Goal: Task Accomplishment & Management: Manage account settings

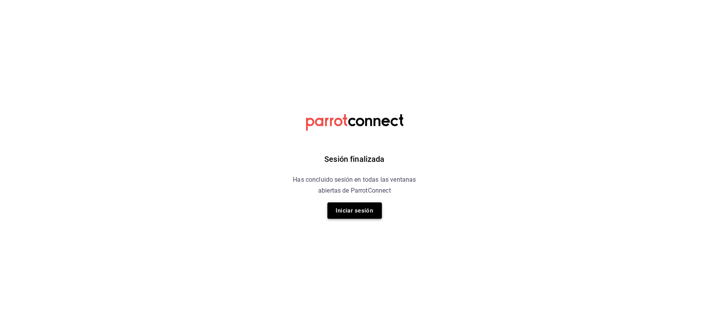
click at [344, 210] on button "Iniciar sesión" at bounding box center [355, 210] width 55 height 16
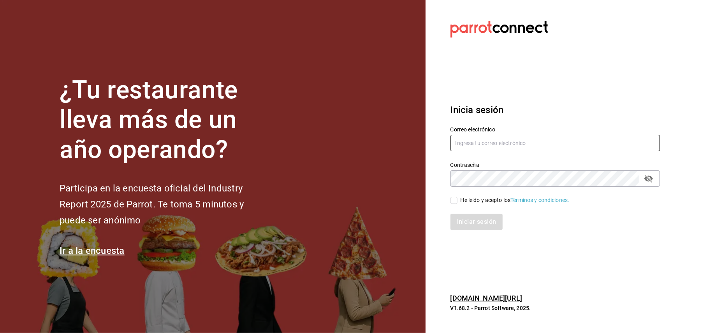
type input "[EMAIL_ADDRESS][DOMAIN_NAME]"
drag, startPoint x: 527, startPoint y: 144, endPoint x: 449, endPoint y: 139, distance: 78.1
click at [453, 140] on input "[EMAIL_ADDRESS][DOMAIN_NAME]" at bounding box center [556, 143] width 210 height 16
type input "_"
type input "n"
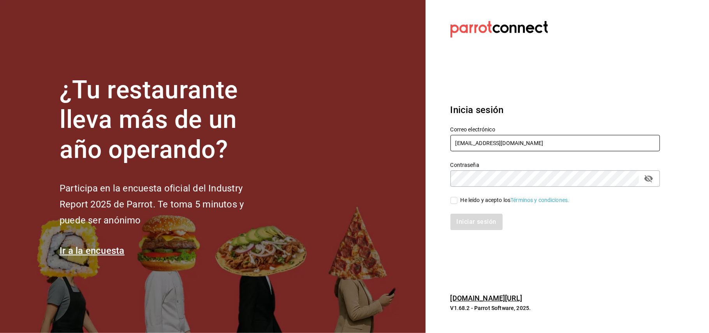
type input "[EMAIL_ADDRESS][DOMAIN_NAME]"
click at [643, 177] on button "passwordField" at bounding box center [648, 178] width 13 height 13
click at [455, 198] on input "He leído y acepto los Términos y condiciones." at bounding box center [454, 200] width 7 height 7
checkbox input "true"
click at [457, 220] on button "Iniciar sesión" at bounding box center [477, 221] width 53 height 16
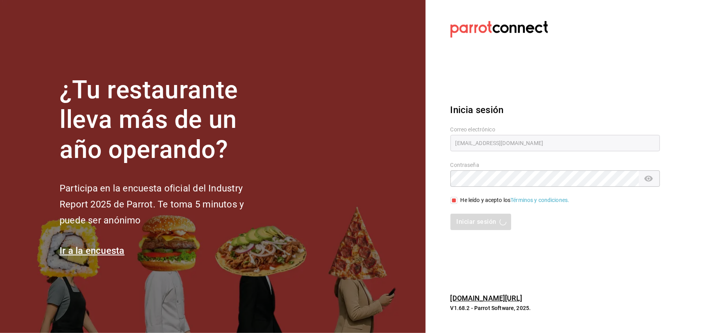
click at [457, 220] on div "Iniciar sesión" at bounding box center [556, 221] width 210 height 16
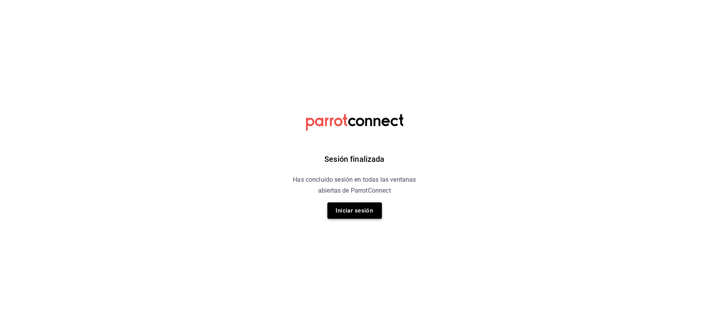
click at [367, 208] on button "Iniciar sesión" at bounding box center [355, 210] width 55 height 16
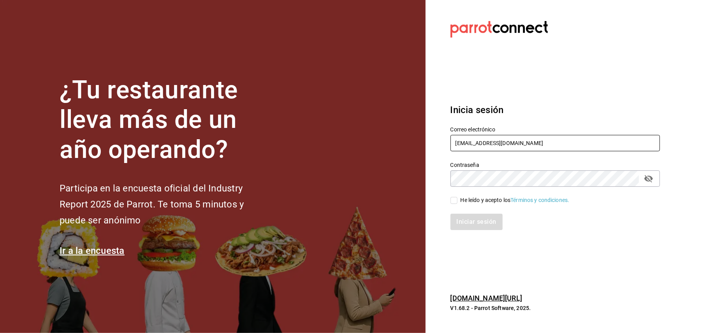
drag, startPoint x: 513, startPoint y: 144, endPoint x: 460, endPoint y: 155, distance: 54.6
click at [460, 155] on div "Correo electrónico [EMAIL_ADDRESS][DOMAIN_NAME] Contraseña Contraseña He leído …" at bounding box center [550, 173] width 219 height 113
type input "o"
type input "[EMAIL_ADDRESS][DOMAIN_NAME]"
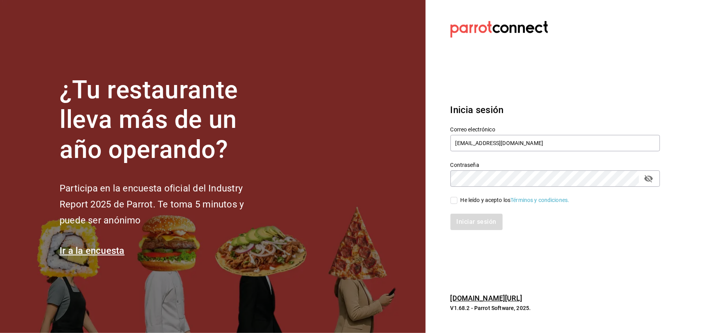
click at [652, 177] on icon "passwordField" at bounding box center [649, 178] width 9 height 7
click at [652, 177] on icon "passwordField" at bounding box center [649, 178] width 9 height 6
click at [644, 179] on icon "passwordField" at bounding box center [648, 178] width 9 height 9
click at [454, 201] on input "He leído y acepto los Términos y condiciones." at bounding box center [454, 200] width 7 height 7
checkbox input "true"
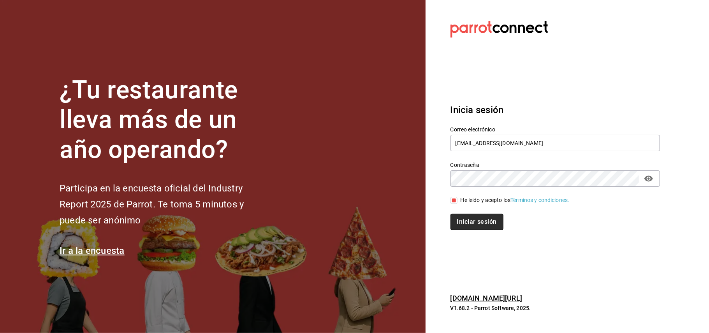
click at [459, 221] on button "Iniciar sesión" at bounding box center [477, 221] width 53 height 16
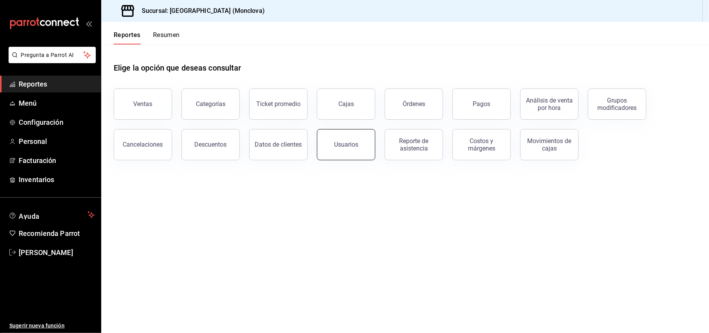
click at [345, 136] on button "Usuarios" at bounding box center [346, 144] width 58 height 31
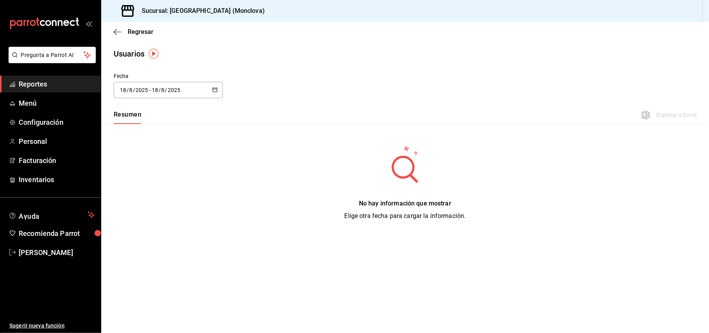
click at [217, 88] on \(Stroke\) "button" at bounding box center [215, 90] width 5 height 4
click at [173, 109] on li "Hoy" at bounding box center [151, 115] width 74 height 18
click at [171, 113] on div "Resumen Exportar a Excel" at bounding box center [405, 116] width 608 height 16
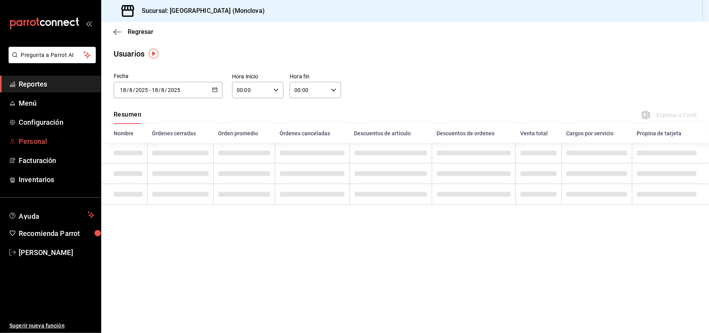
click at [66, 140] on span "Personal" at bounding box center [57, 141] width 76 height 11
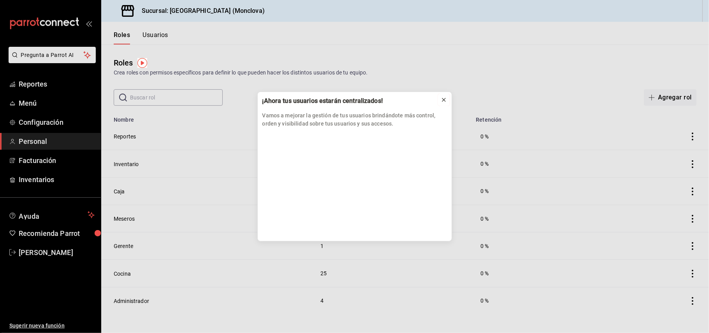
click at [446, 100] on icon at bounding box center [444, 100] width 6 height 6
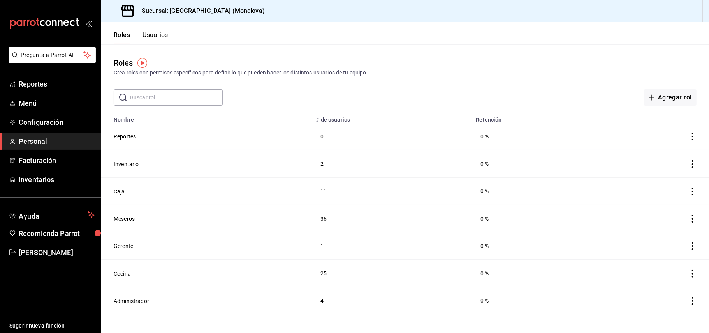
click at [125, 143] on td "Reportes" at bounding box center [206, 136] width 210 height 27
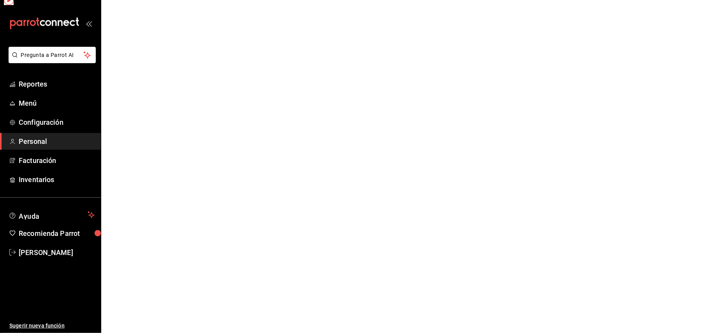
click at [123, 0] on html "Pregunta a Parrot AI Reportes Menú Configuración Personal Facturación Inventari…" at bounding box center [354, 0] width 709 height 0
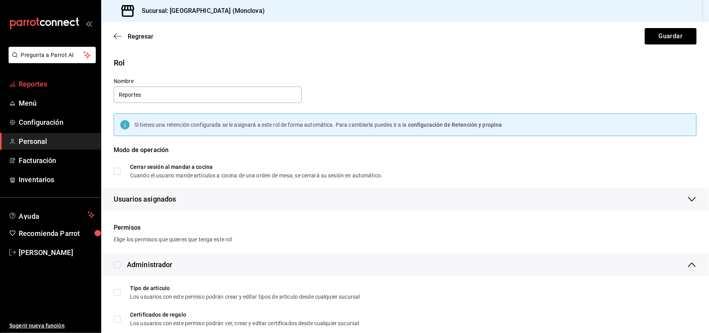
click at [41, 86] on span "Reportes" at bounding box center [57, 84] width 76 height 11
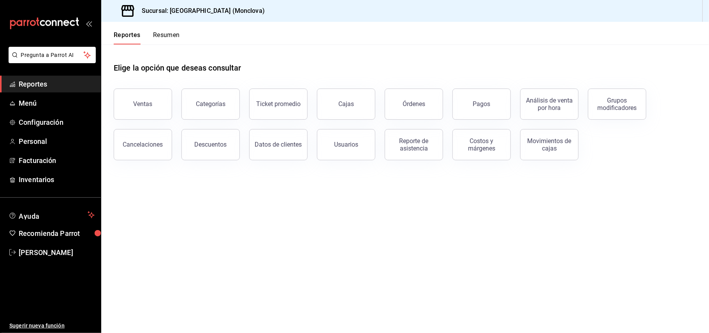
click at [41, 86] on span "Reportes" at bounding box center [57, 84] width 76 height 11
click at [156, 108] on button "Ventas" at bounding box center [143, 103] width 58 height 31
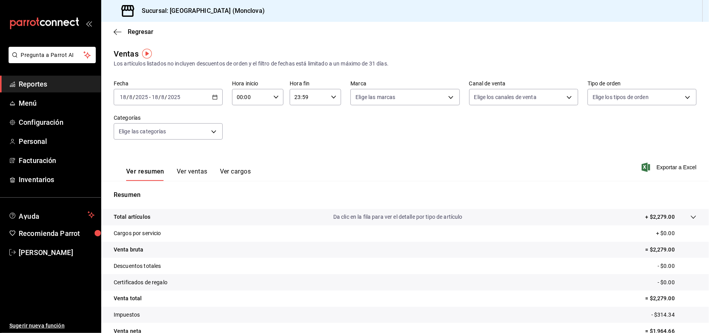
click at [35, 78] on link "Reportes" at bounding box center [50, 84] width 101 height 17
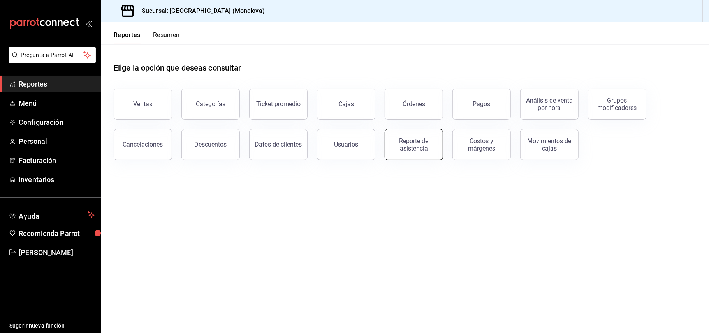
click at [397, 152] on button "Reporte de asistencia" at bounding box center [414, 144] width 58 height 31
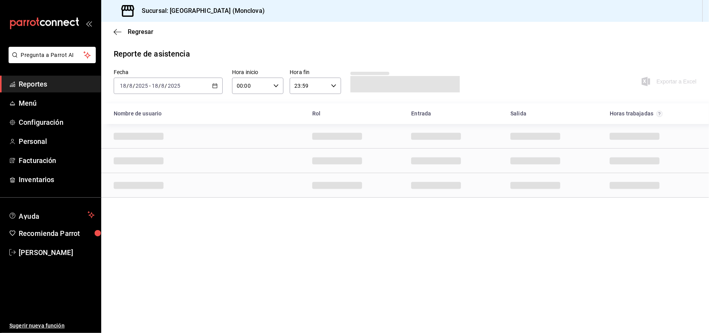
click at [211, 83] on div "2025-08-18 18 / 8 / 2025 - 2025-08-18 18 / 8 / 2025" at bounding box center [168, 86] width 109 height 16
click at [178, 105] on span "Hoy" at bounding box center [150, 109] width 60 height 8
click at [178, 105] on div "Nombre de usuario Rol Entrada Salida Horas trabajadas" at bounding box center [405, 113] width 608 height 21
type input "b6226d60-c04f-4402-95fb-db08ea136f4e,5d6f911a-de2b-4beb-a382-33cb6516ab1e,f0322…"
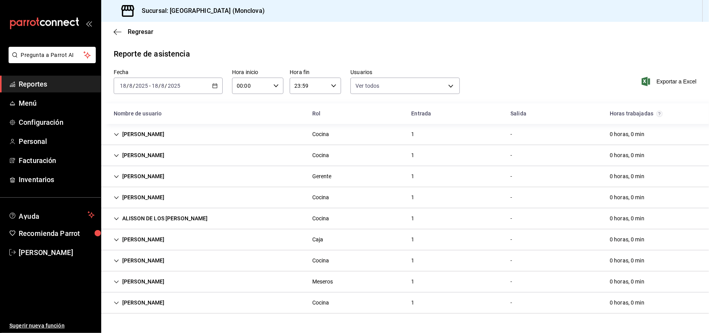
click at [320, 282] on div "Meseros" at bounding box center [322, 281] width 21 height 8
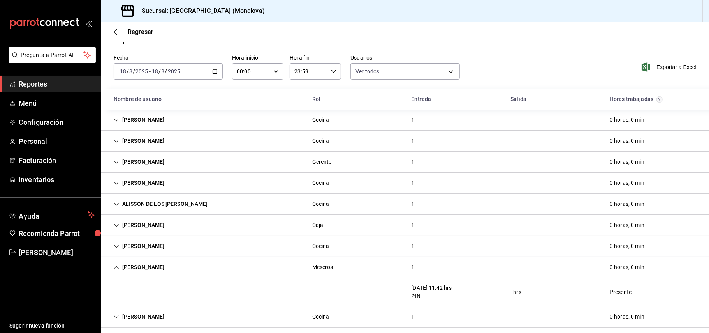
scroll to position [22, 0]
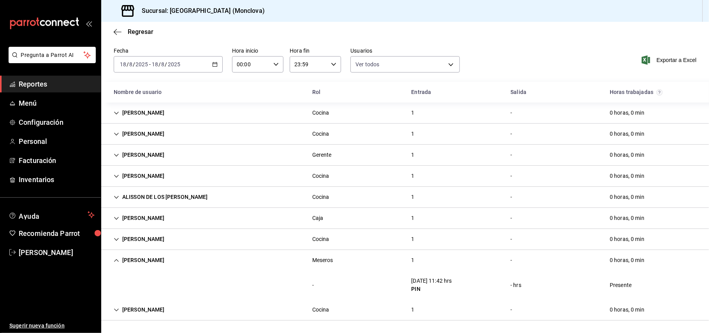
click at [700, 270] on div "ISMAEL TORRES GAONZALEZ Meseros 1 - 0 horas, 0 min" at bounding box center [405, 260] width 608 height 21
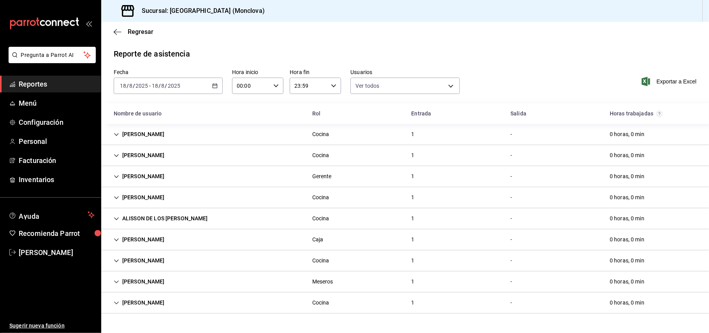
scroll to position [0, 0]
click at [615, 284] on div "0 horas, 0 min" at bounding box center [627, 281] width 47 height 14
